Goal: Find specific page/section: Find specific page/section

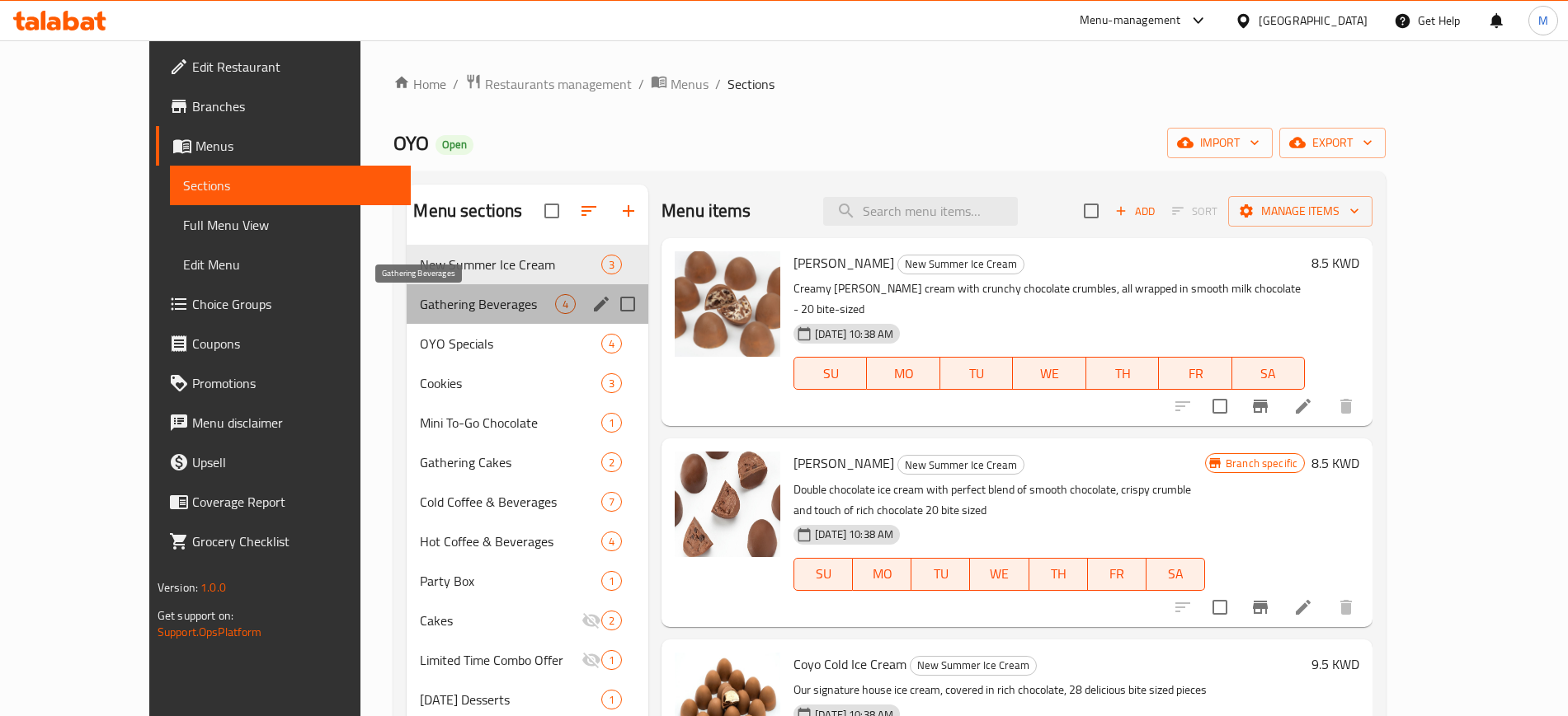
click at [457, 310] on span "Gathering Beverages" at bounding box center [487, 303] width 135 height 20
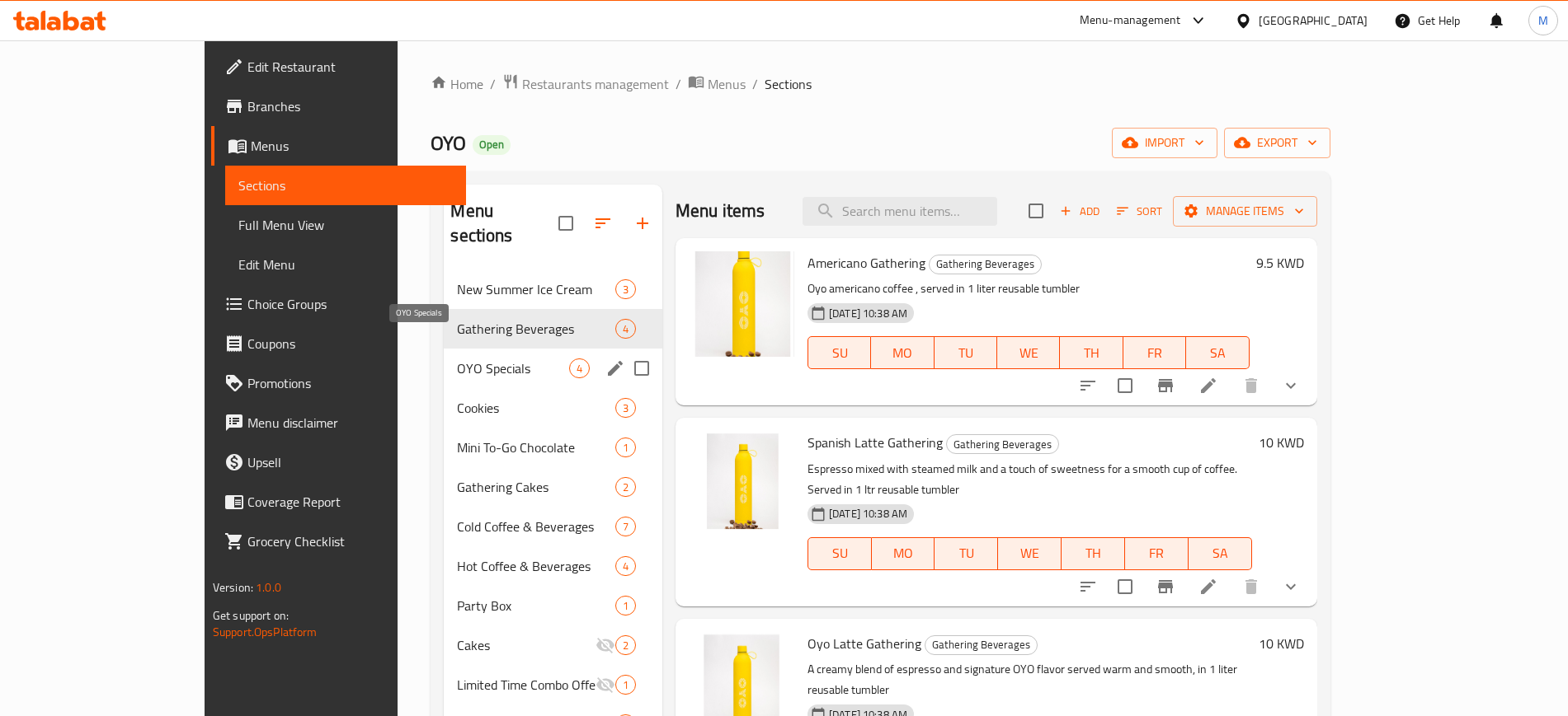
click at [463, 358] on span "OYO Specials" at bounding box center [512, 368] width 111 height 20
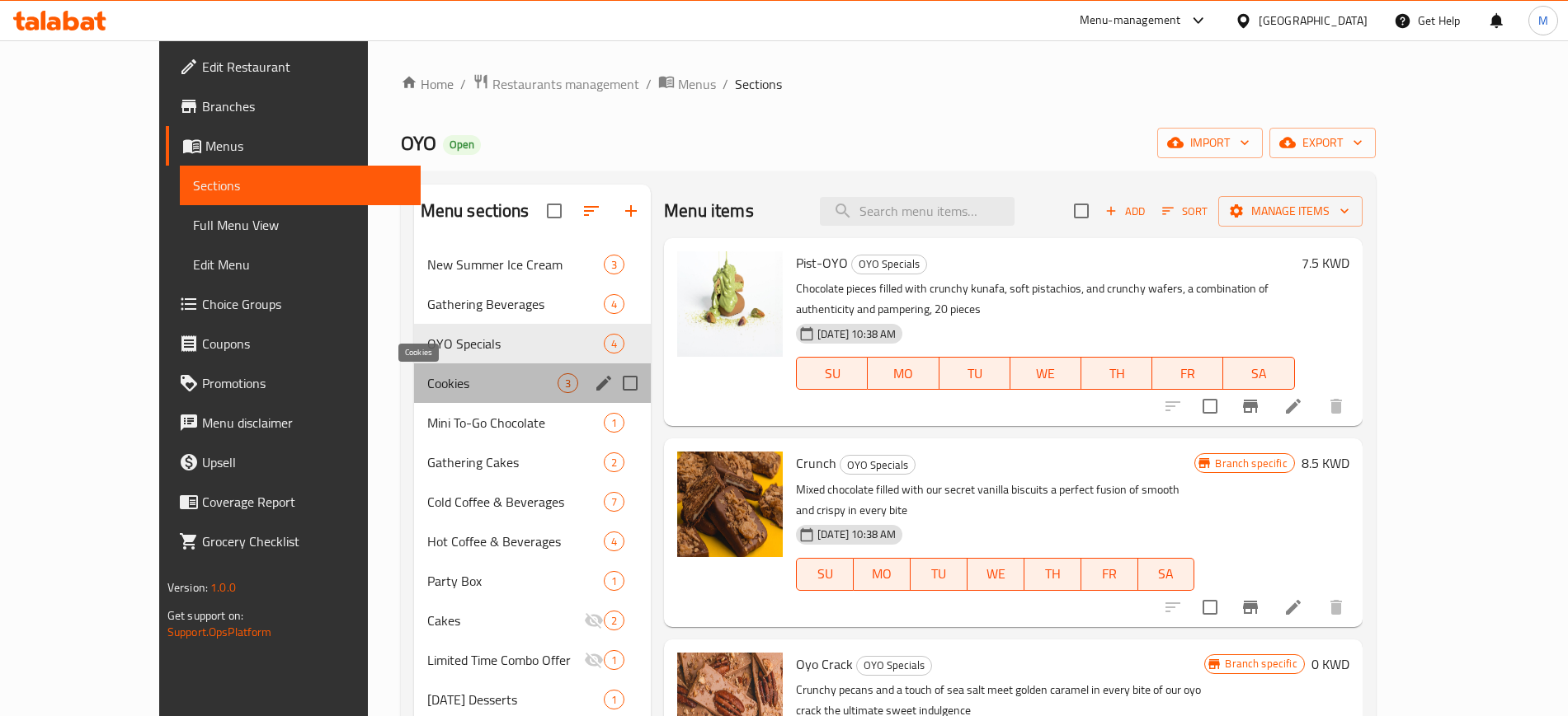
click at [459, 377] on span "Cookies" at bounding box center [492, 383] width 130 height 20
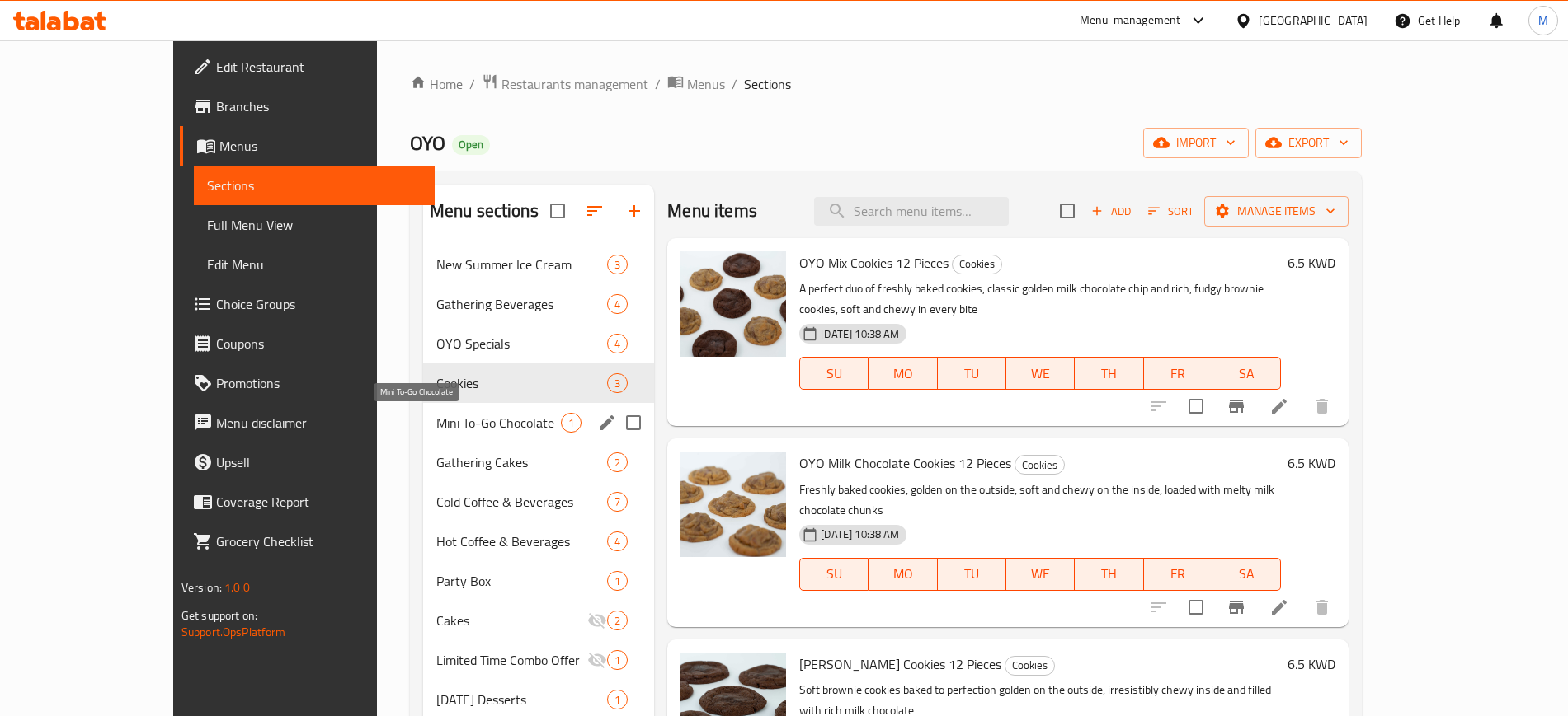
click at [450, 413] on span "Mini To-Go Chocolate" at bounding box center [498, 422] width 125 height 20
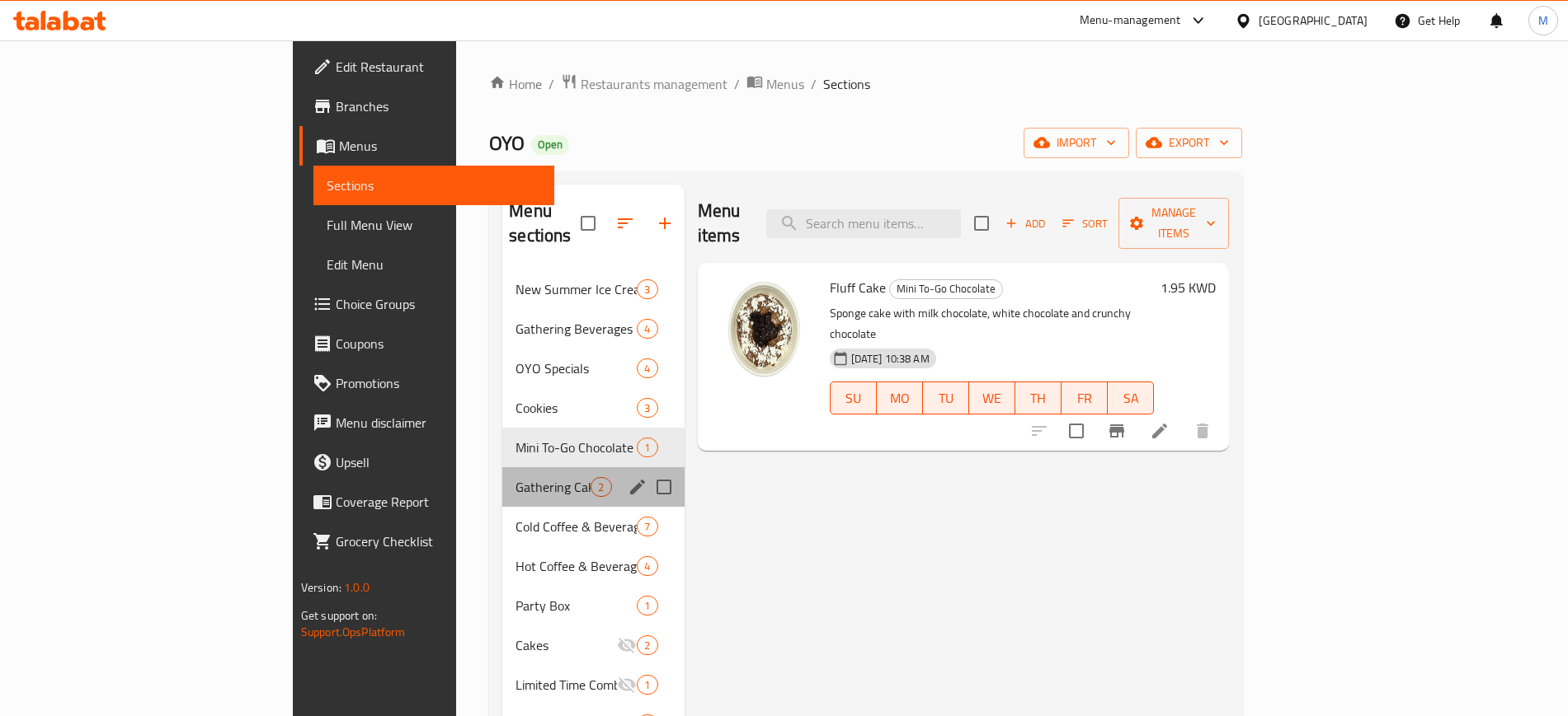
click at [502, 467] on div "Gathering Cakes 2" at bounding box center [593, 487] width 182 height 40
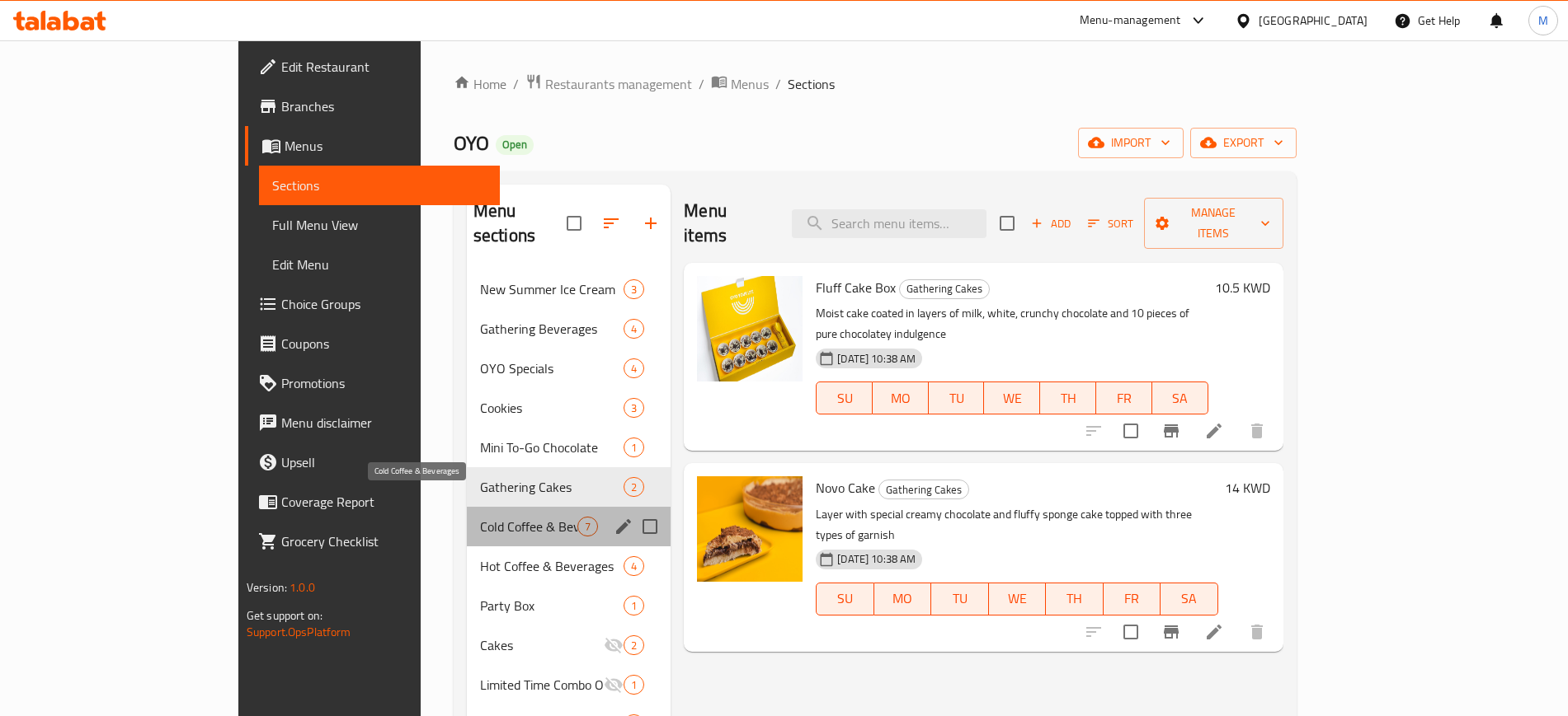
click at [480, 516] on span "Cold Coffee & Beverages" at bounding box center [529, 526] width 98 height 20
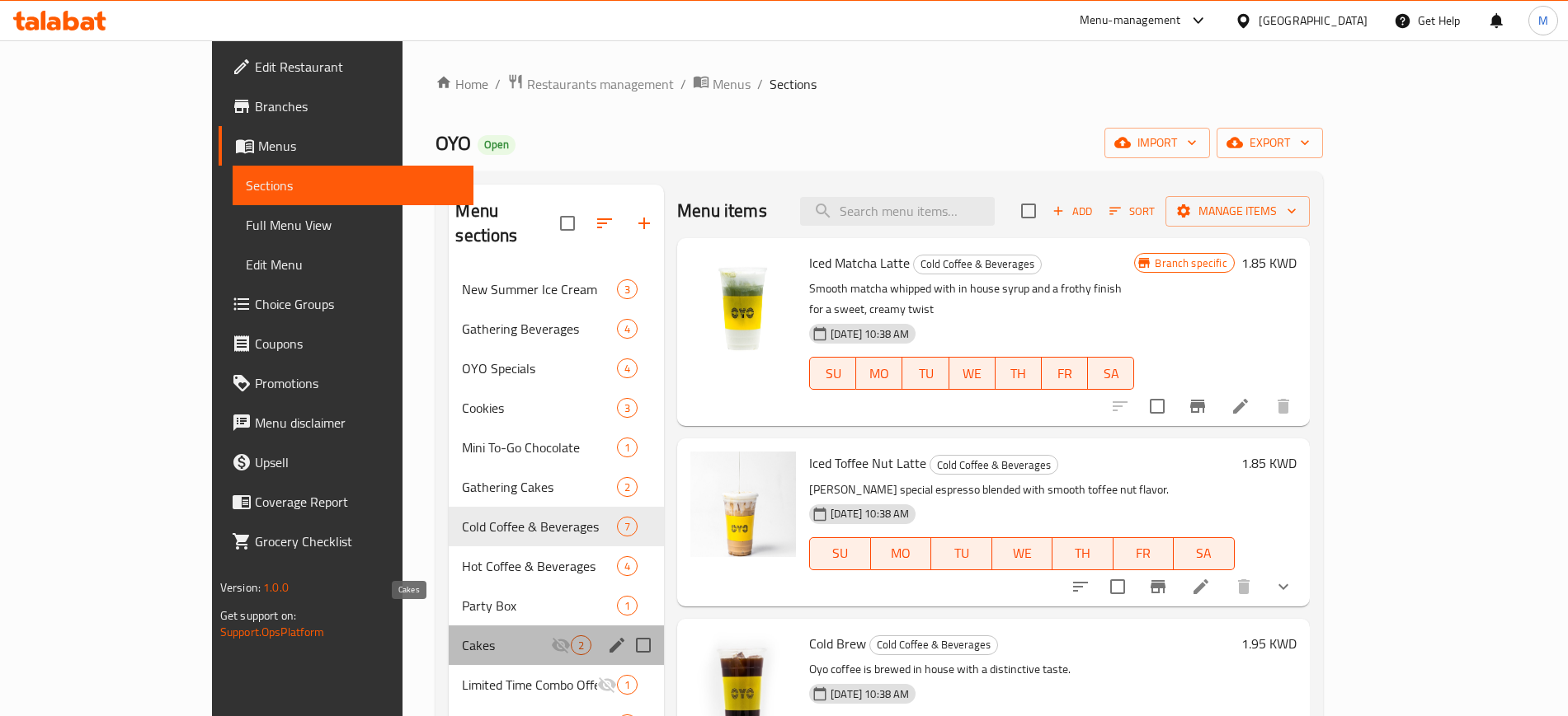
click at [461, 635] on span "Cakes" at bounding box center [506, 645] width 89 height 20
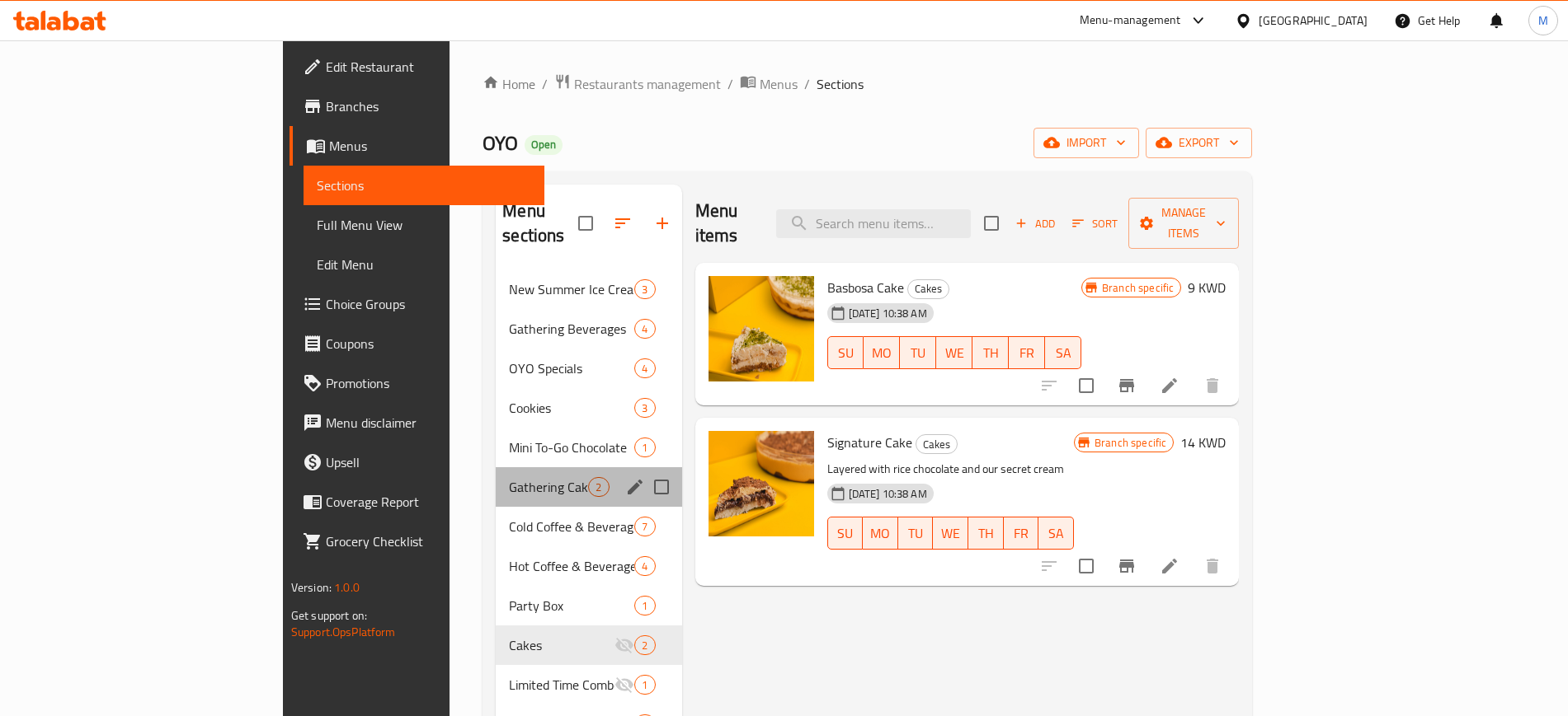
click at [495, 467] on div "Gathering Cakes 2" at bounding box center [588, 487] width 185 height 40
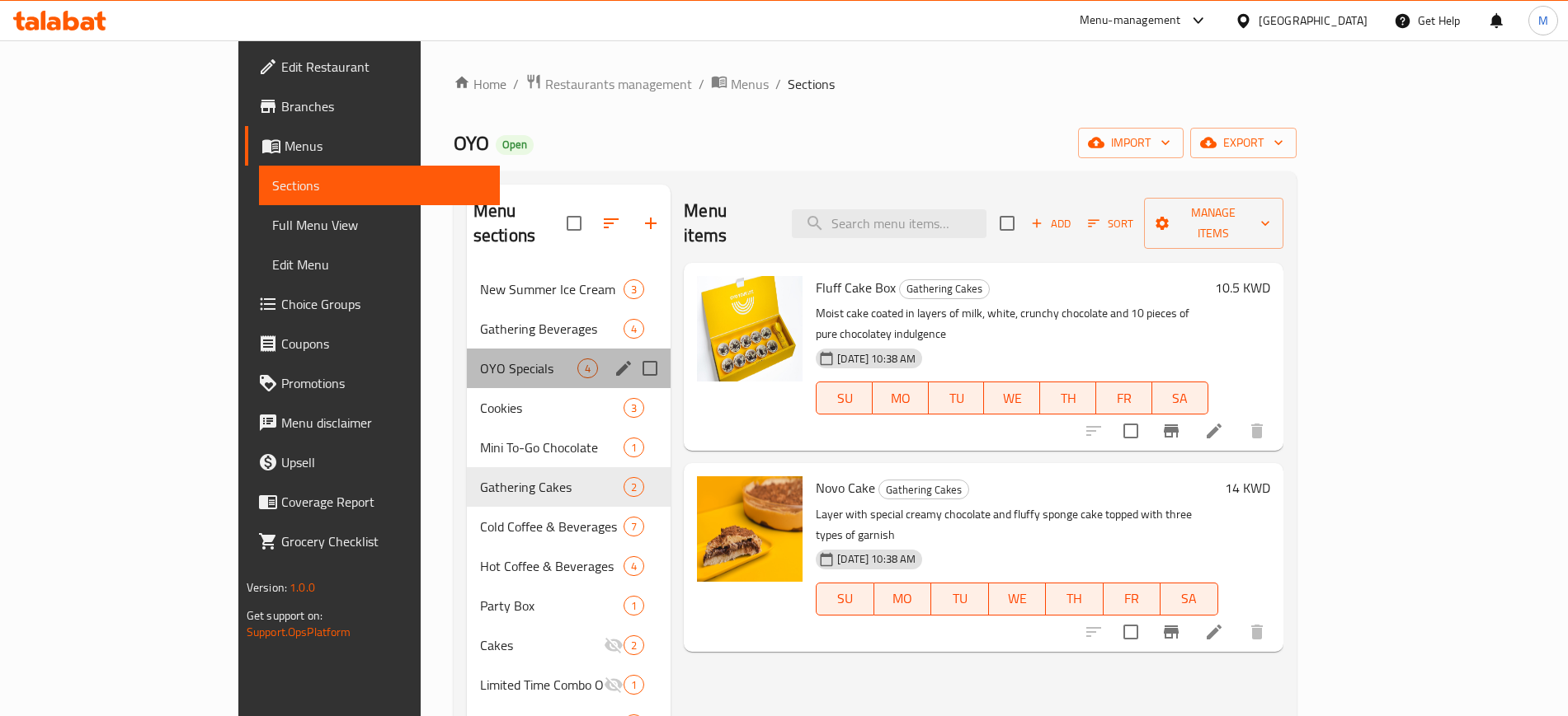
click at [467, 358] on div "OYO Specials 4" at bounding box center [569, 369] width 204 height 40
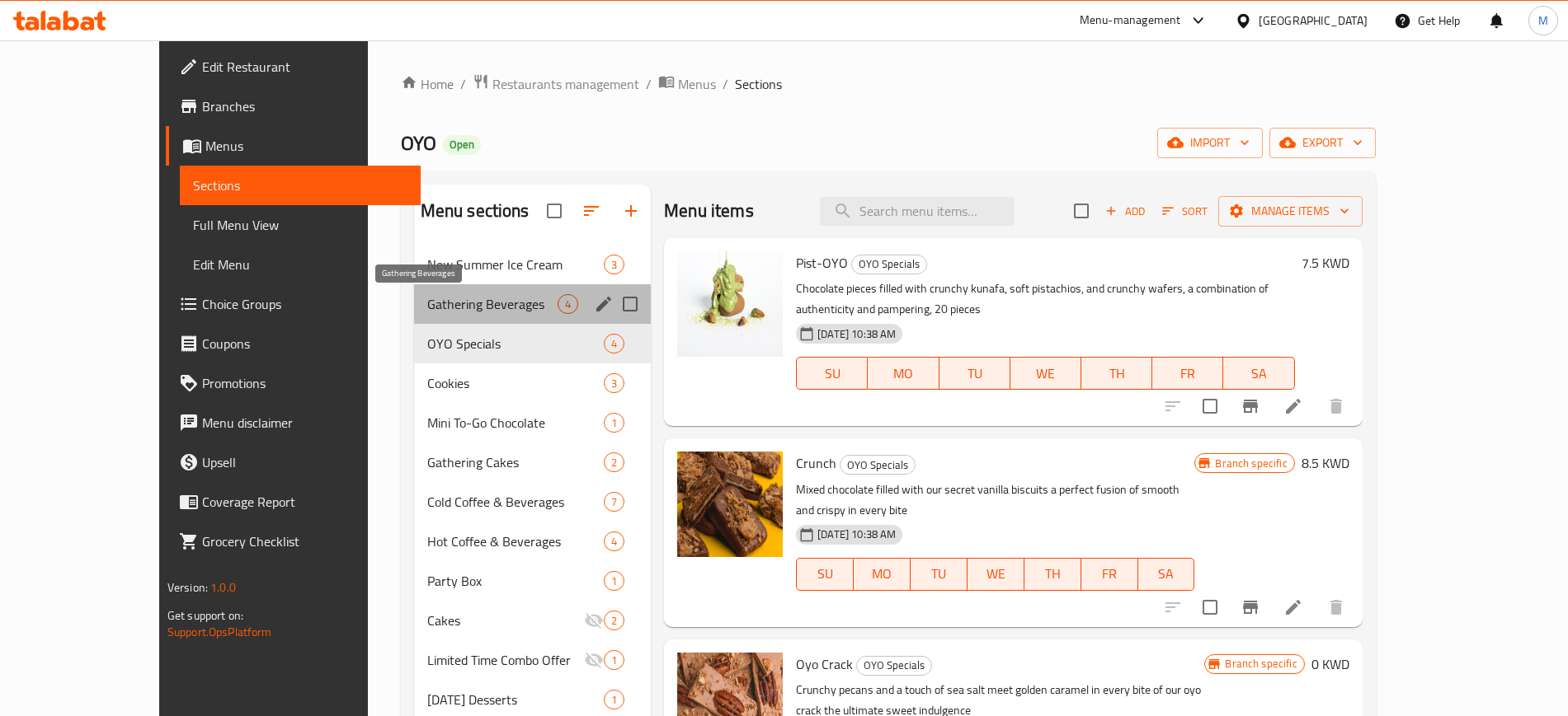
click at [427, 309] on span "Gathering Beverages" at bounding box center [492, 303] width 130 height 20
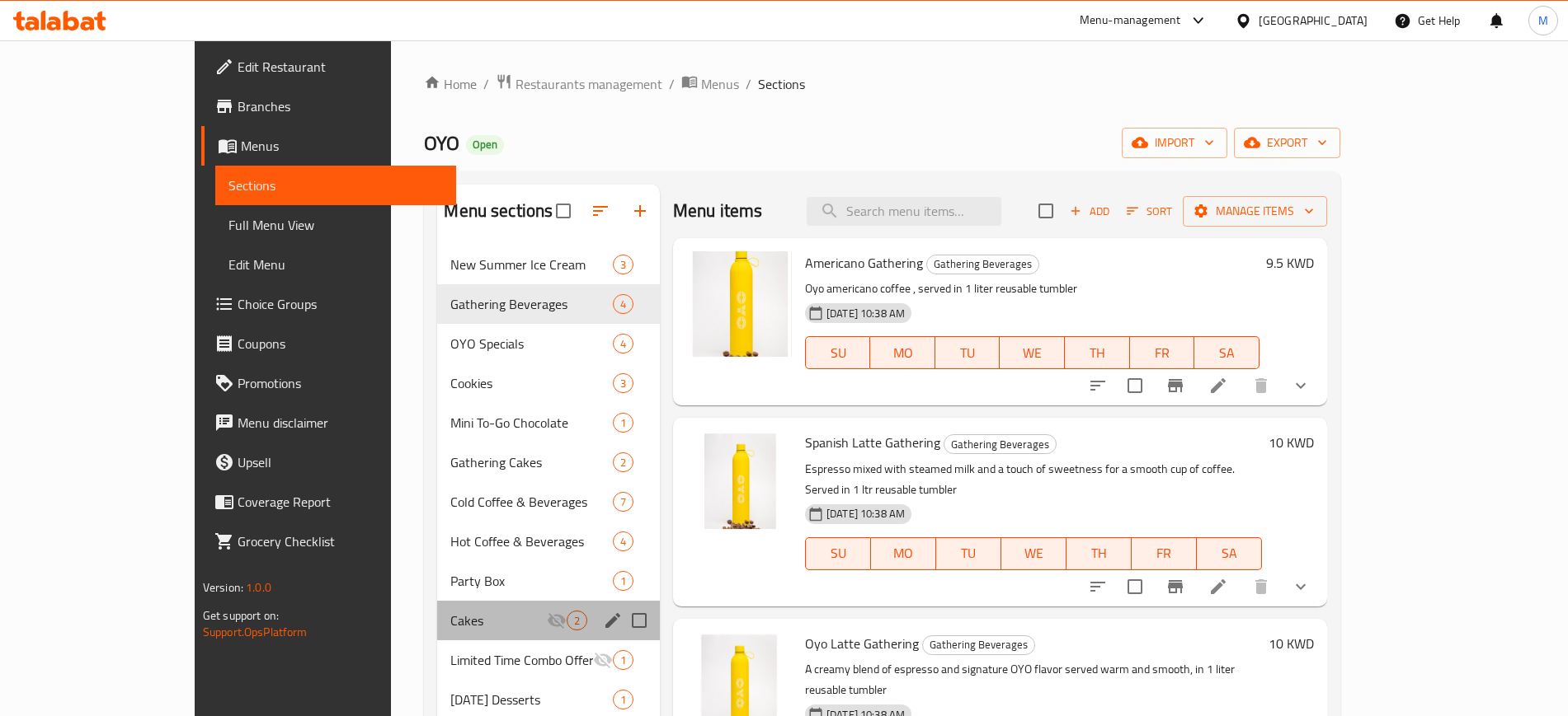
click at [437, 605] on div "Cakes 2" at bounding box center [548, 620] width 223 height 40
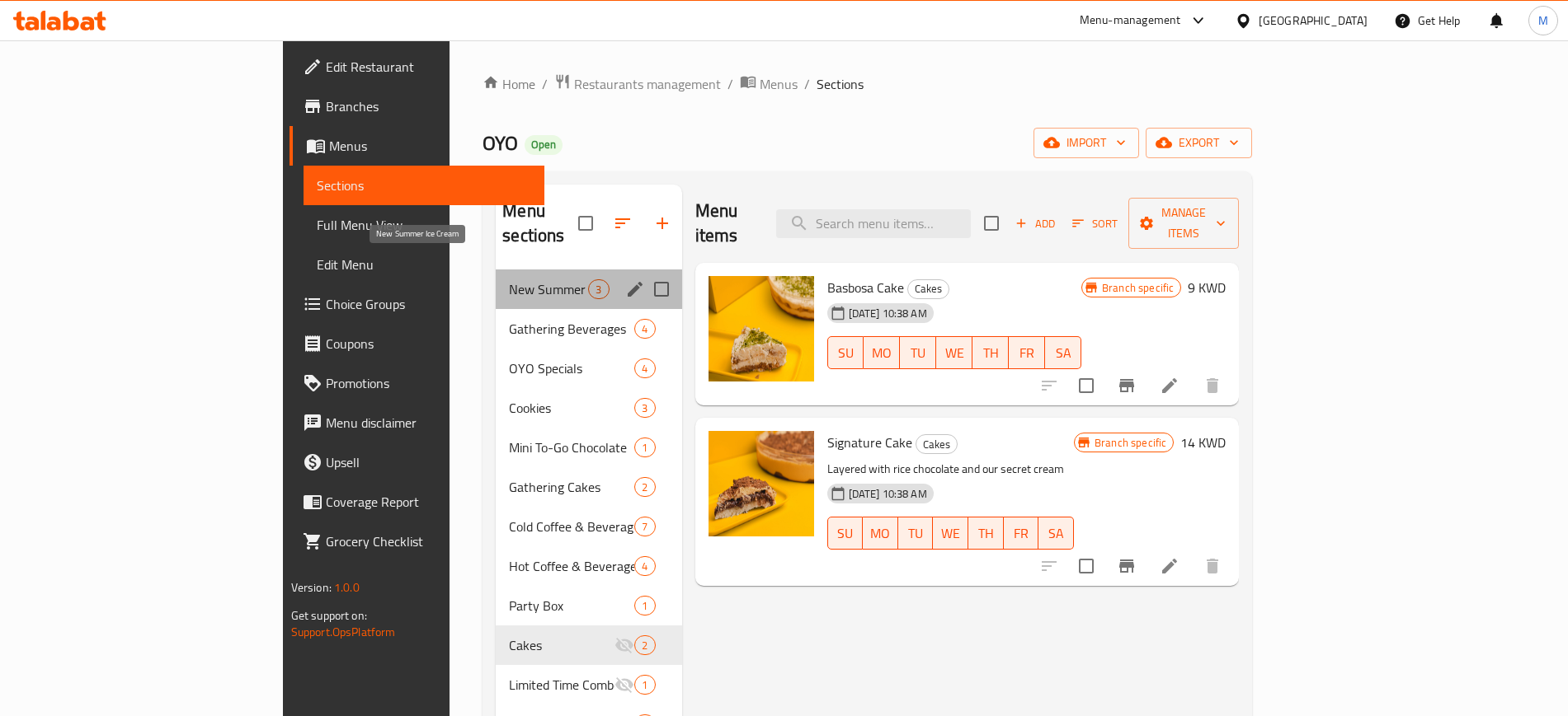
click at [509, 279] on span "New Summer Ice Cream" at bounding box center [548, 289] width 79 height 20
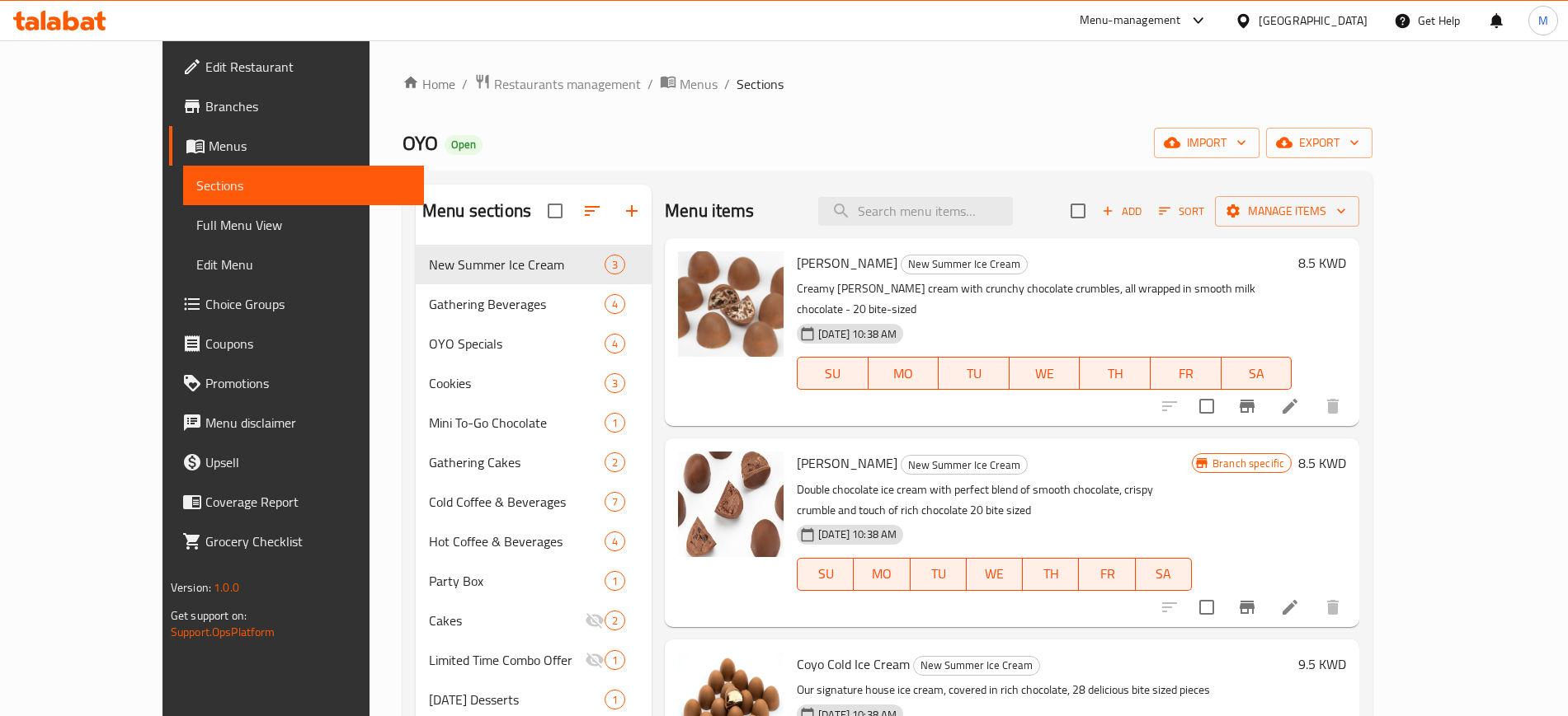
click at [489, 143] on div "OYO Open import export" at bounding box center [887, 143] width 970 height 31
click at [642, 118] on div "Home / Restaurants management / Menus / Sections OYO Open import export Menu se…" at bounding box center [887, 493] width 970 height 841
click at [708, 116] on div "Home / Restaurants management / Menus / Sections OYO Open import export Menu se…" at bounding box center [887, 493] width 970 height 841
click at [206, 97] on span "Branches" at bounding box center [309, 106] width 206 height 20
